Goal: Register for event/course

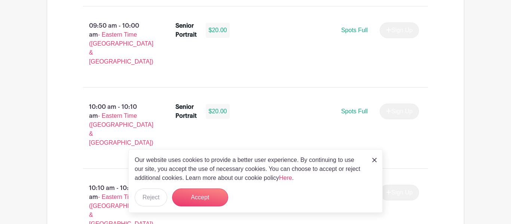
scroll to position [981, 0]
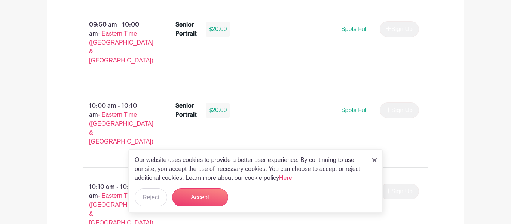
click at [376, 162] on img at bounding box center [374, 160] width 4 height 4
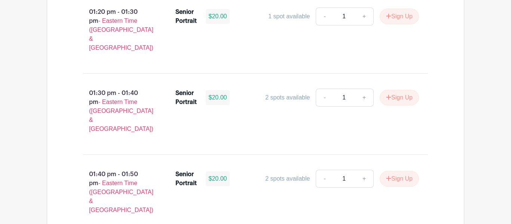
scroll to position [2719, 0]
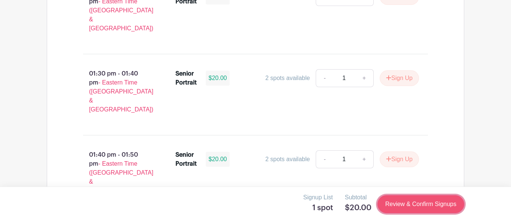
click at [413, 207] on link "Review & Confirm Signups" at bounding box center [421, 204] width 87 height 18
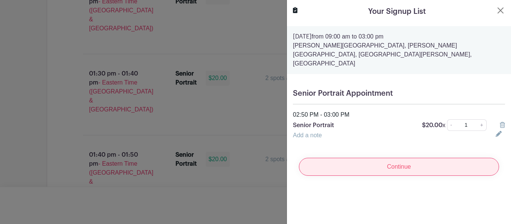
click at [390, 160] on input "Continue" at bounding box center [399, 167] width 200 height 18
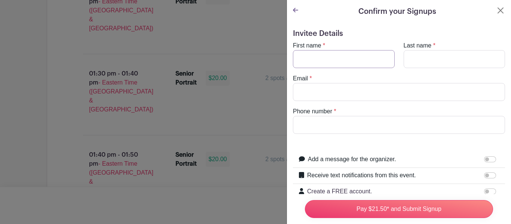
click at [359, 67] on input "First name" at bounding box center [344, 59] width 102 height 18
type input "[PERSON_NAME]"
click at [434, 67] on input "Last name" at bounding box center [455, 59] width 102 height 18
type input "[PERSON_NAME]"
click at [401, 89] on input "Email" at bounding box center [399, 92] width 212 height 18
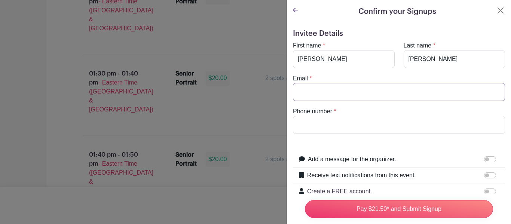
type input "[EMAIL_ADDRESS][DOMAIN_NAME]"
click at [374, 128] on input "Phone number" at bounding box center [399, 125] width 212 height 18
type input "[PHONE_NUMBER]"
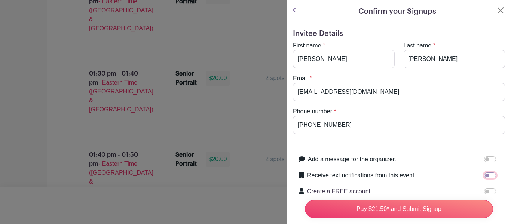
click at [488, 177] on input "Receive text notifications from this event." at bounding box center [490, 176] width 12 height 6
checkbox input "true"
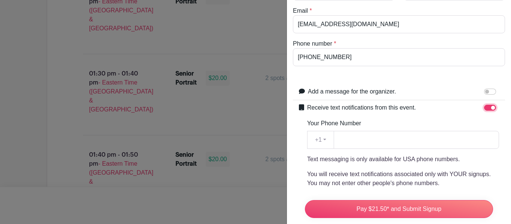
scroll to position [73, 0]
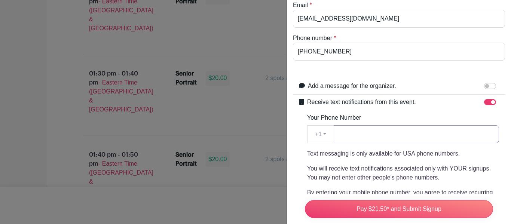
click at [405, 135] on input "Your Phone Number" at bounding box center [416, 134] width 165 height 18
type input "[PHONE_NUMBER]"
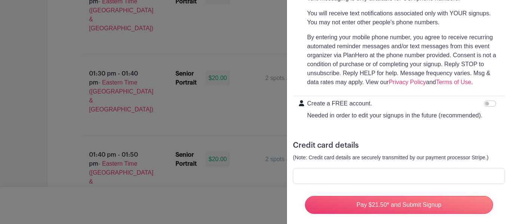
scroll to position [237, 0]
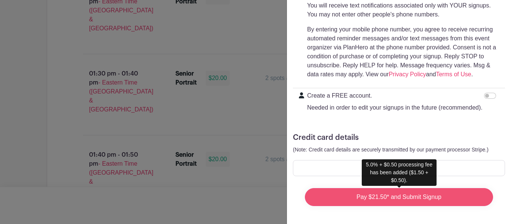
click at [474, 201] on input "Pay $21.50* and Submit Signup" at bounding box center [399, 197] width 188 height 18
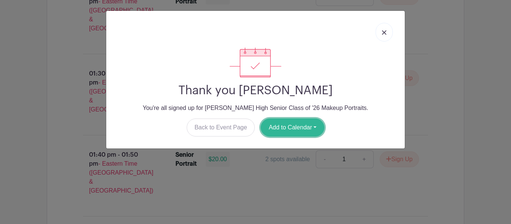
click at [316, 124] on button "Add to Calendar" at bounding box center [293, 128] width 64 height 18
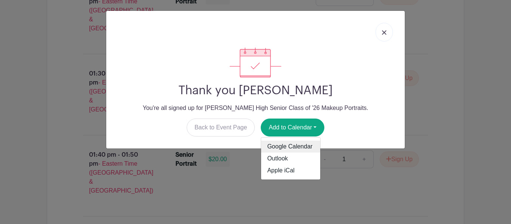
click at [308, 149] on link "Google Calendar" at bounding box center [290, 147] width 59 height 12
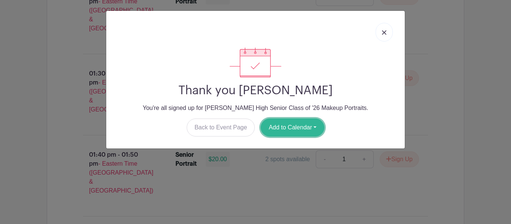
click at [307, 129] on button "Add to Calendar" at bounding box center [293, 128] width 64 height 18
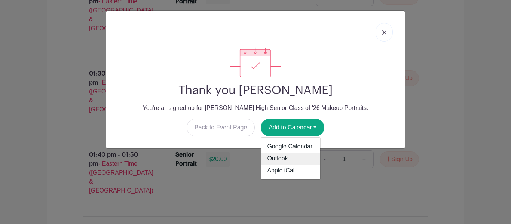
click at [298, 159] on link "Outlook" at bounding box center [290, 159] width 59 height 12
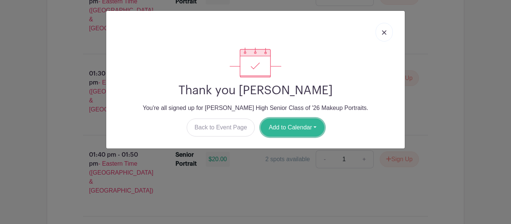
click at [308, 124] on button "Add to Calendar" at bounding box center [293, 128] width 64 height 18
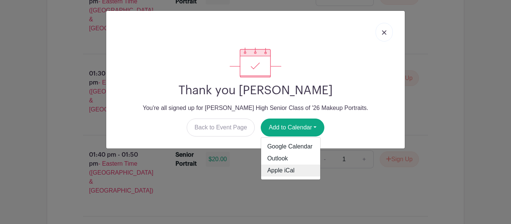
click at [302, 170] on link "Apple iCal" at bounding box center [290, 171] width 59 height 12
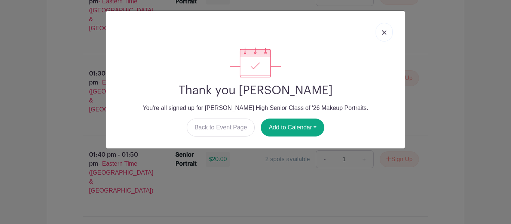
click at [383, 31] on img at bounding box center [384, 32] width 4 height 4
